Goal: Task Accomplishment & Management: Use online tool/utility

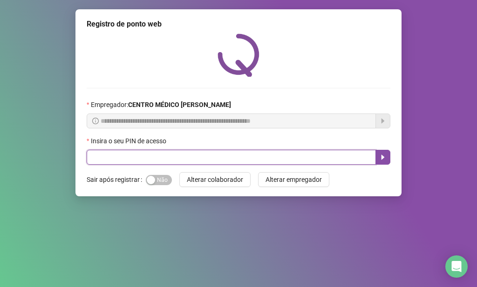
click at [168, 160] on input "text" at bounding box center [231, 157] width 289 height 15
type input "*****"
click at [385, 161] on icon "caret-right" at bounding box center [382, 157] width 7 height 7
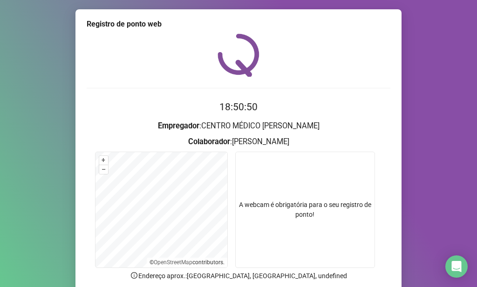
scroll to position [76, 0]
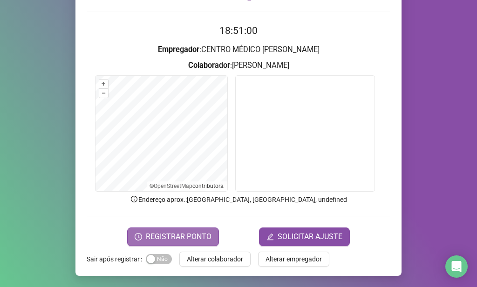
click at [193, 234] on span "REGISTRAR PONTO" at bounding box center [179, 237] width 66 height 11
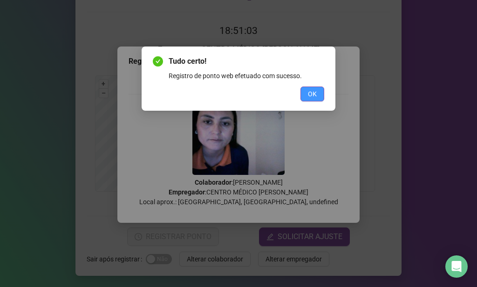
click at [318, 89] on button "OK" at bounding box center [312, 94] width 24 height 15
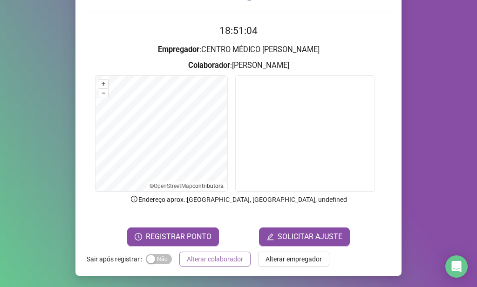
click at [218, 262] on span "Alterar colaborador" at bounding box center [215, 259] width 56 height 10
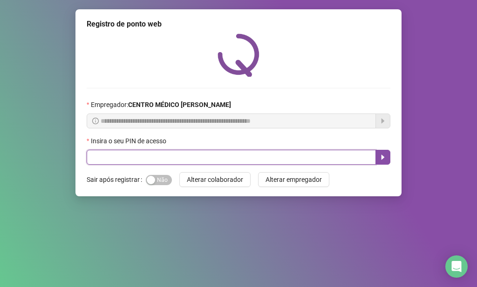
click at [263, 157] on input "text" at bounding box center [231, 157] width 289 height 15
type input "*****"
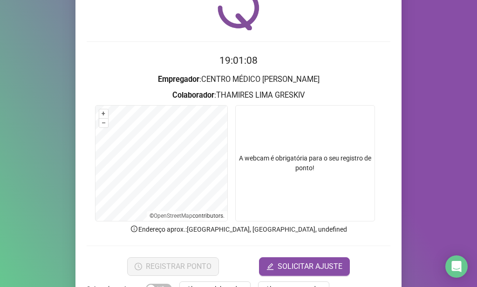
scroll to position [76, 0]
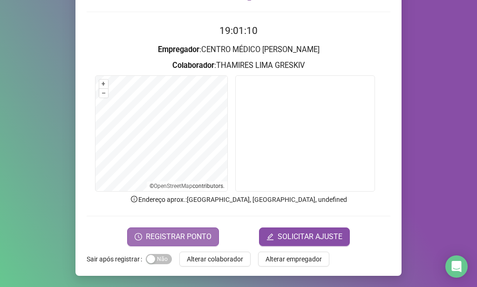
click at [198, 239] on span "REGISTRAR PONTO" at bounding box center [179, 237] width 66 height 11
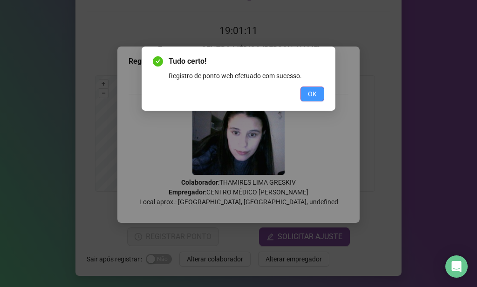
click at [301, 87] on button "OK" at bounding box center [312, 94] width 24 height 15
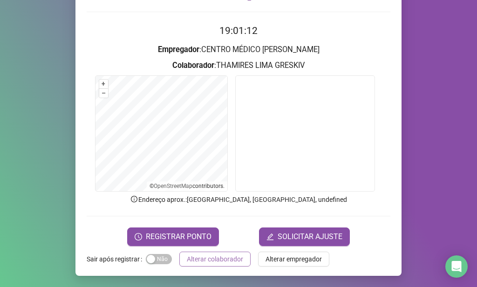
click at [215, 259] on span "Alterar colaborador" at bounding box center [215, 259] width 56 height 10
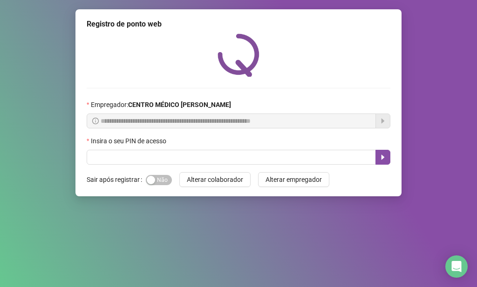
scroll to position [0, 0]
